Goal: Check status: Check status

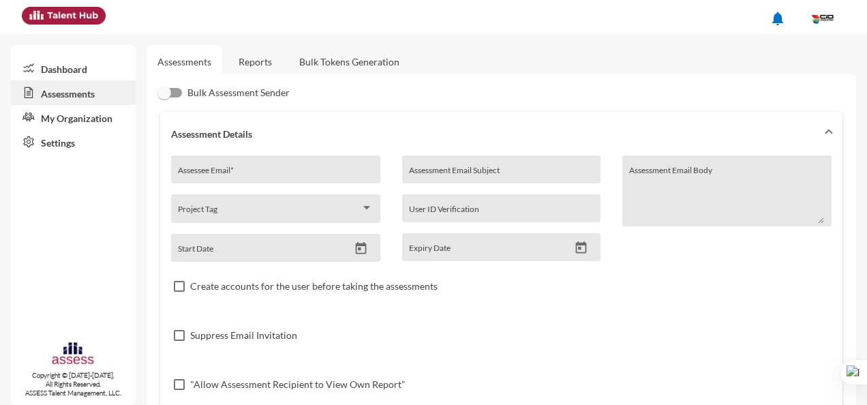
click at [55, 72] on link "Dashboard" at bounding box center [73, 68] width 125 height 25
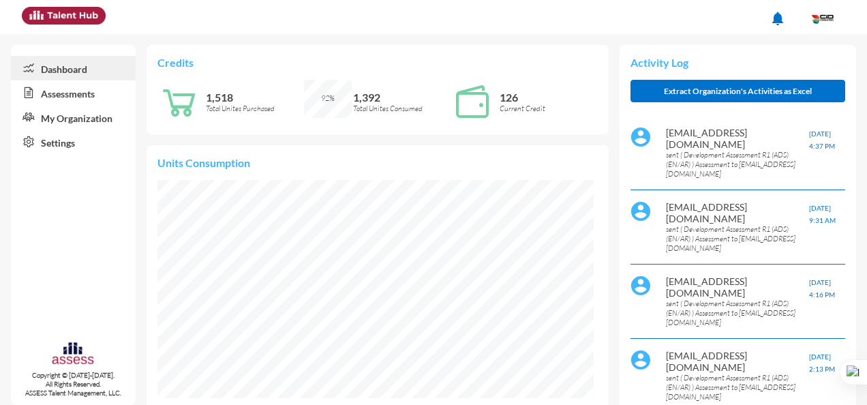
scroll to position [98, 196]
click at [63, 90] on link "Assessments" at bounding box center [73, 92] width 125 height 25
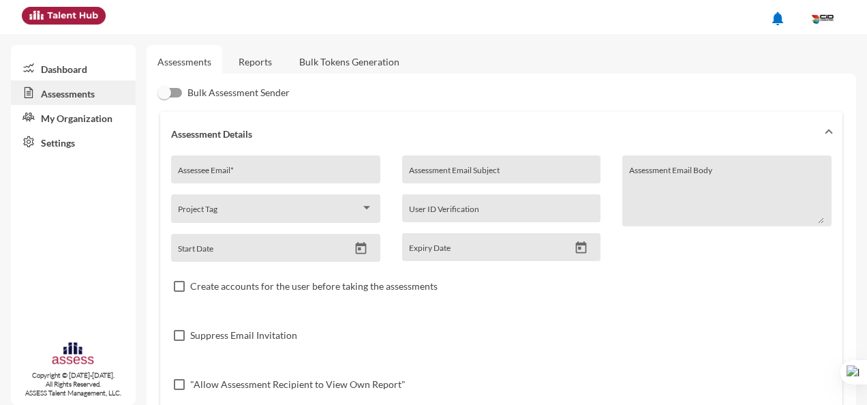
click at [56, 70] on link "Dashboard" at bounding box center [73, 68] width 125 height 25
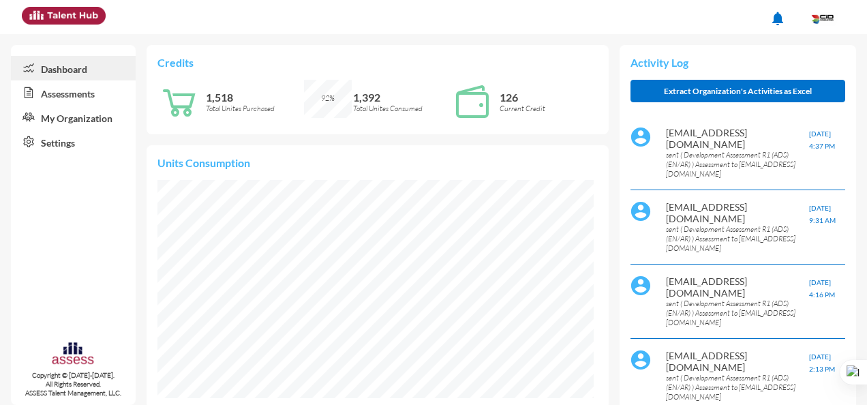
click at [65, 94] on link "Assessments" at bounding box center [73, 92] width 125 height 25
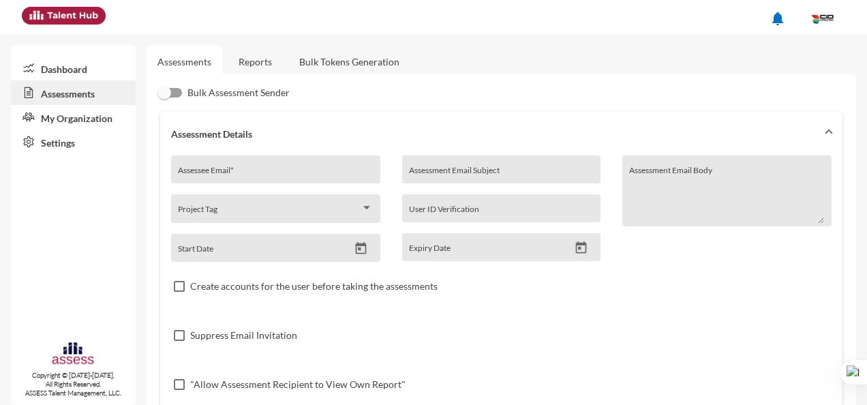
click at [61, 67] on link "Dashboard" at bounding box center [73, 68] width 125 height 25
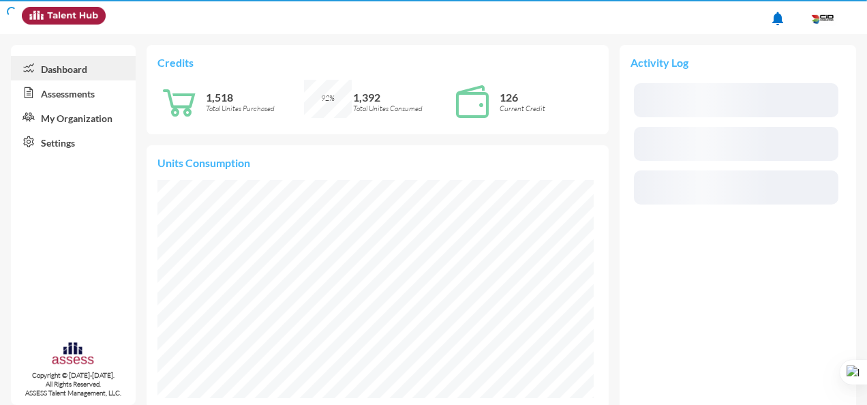
scroll to position [98, 196]
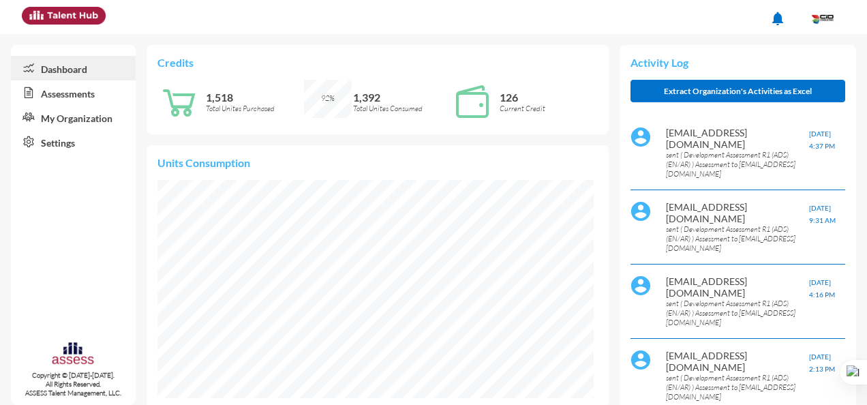
click at [69, 118] on link "My Organization" at bounding box center [73, 117] width 125 height 25
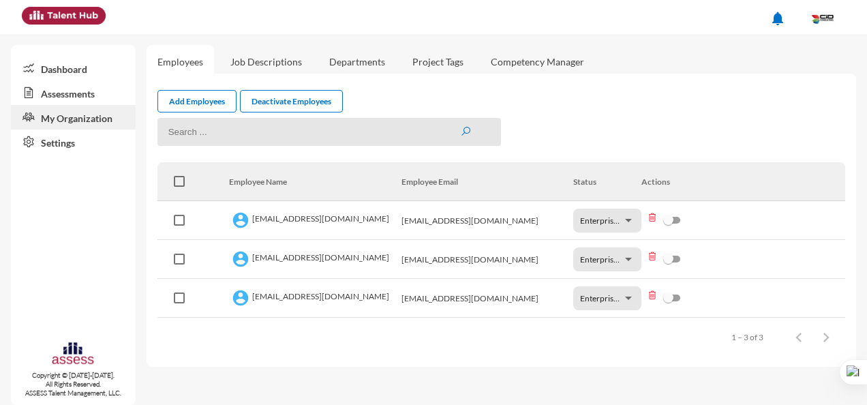
click at [58, 67] on link "Dashboard" at bounding box center [73, 68] width 125 height 25
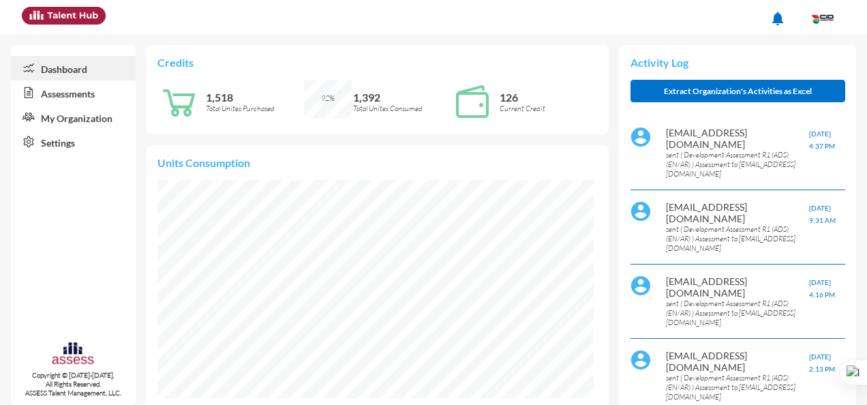
click at [57, 97] on link "Assessments" at bounding box center [73, 92] width 125 height 25
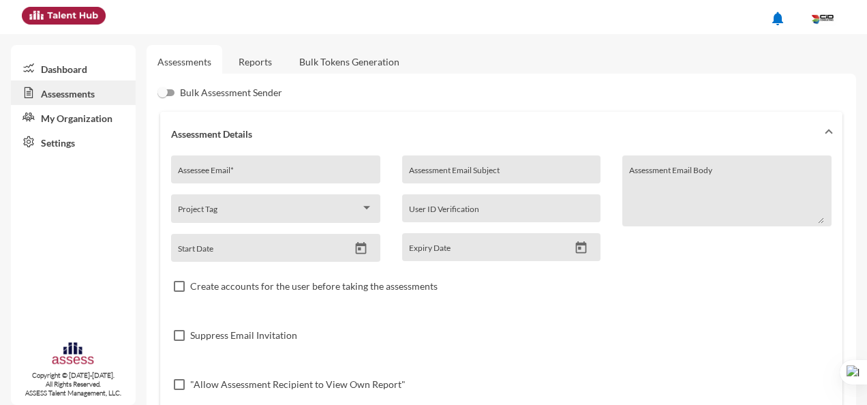
click at [262, 58] on link "Reports" at bounding box center [255, 61] width 55 height 33
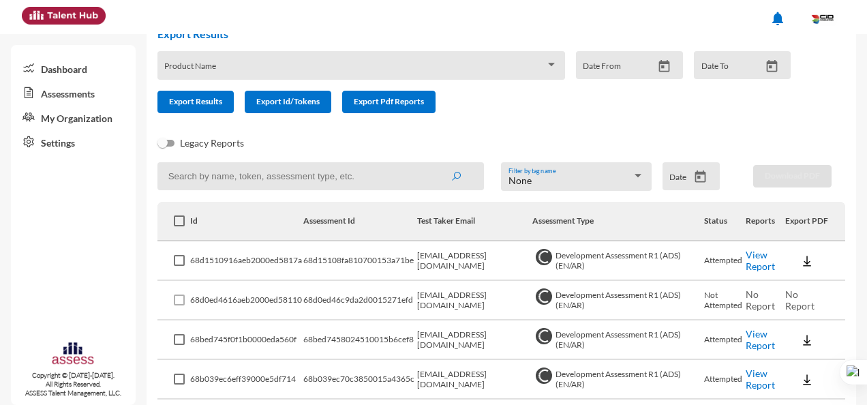
click at [759, 262] on link "View Report" at bounding box center [759, 260] width 29 height 23
click at [762, 268] on link "View Report" at bounding box center [759, 260] width 29 height 23
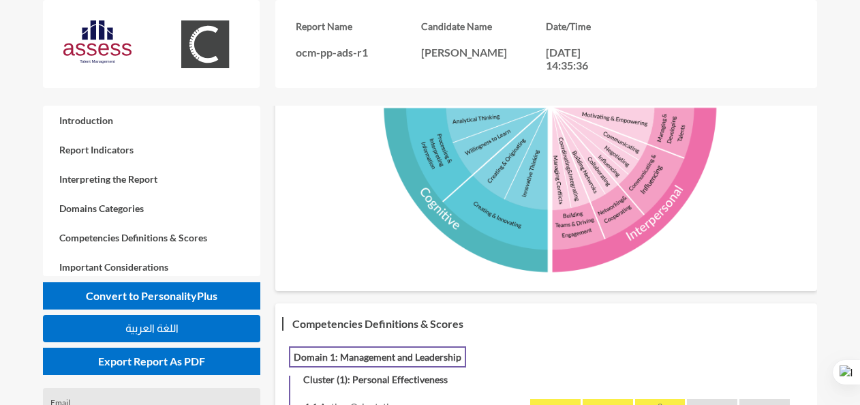
scroll to position [1117, 0]
